Goal: Information Seeking & Learning: Learn about a topic

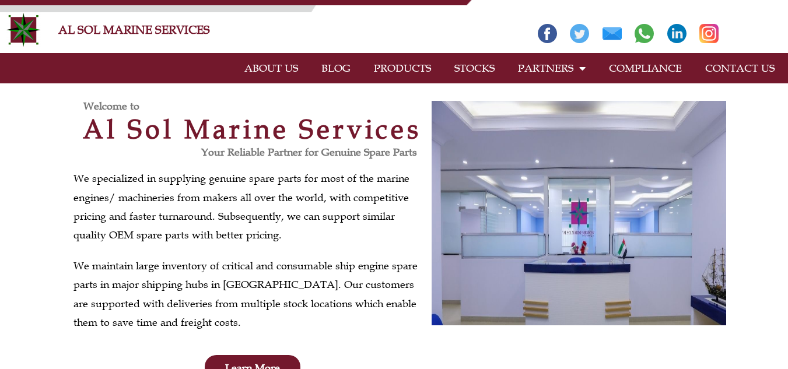
click at [276, 65] on link "ABOUT US" at bounding box center [271, 68] width 77 height 27
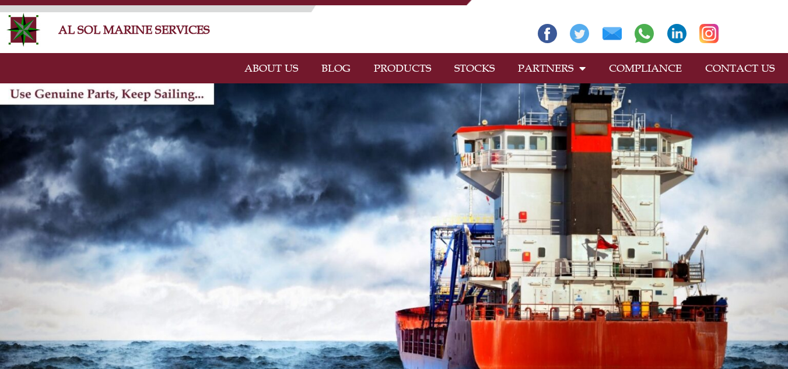
click at [479, 71] on link "STOCKS" at bounding box center [475, 68] width 64 height 27
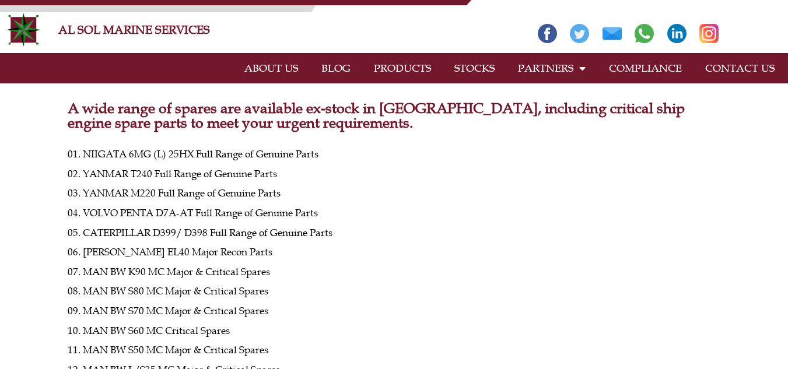
click at [486, 67] on link "STOCKS" at bounding box center [475, 68] width 64 height 27
click at [425, 67] on link "PRODUCTS" at bounding box center [402, 68] width 80 height 27
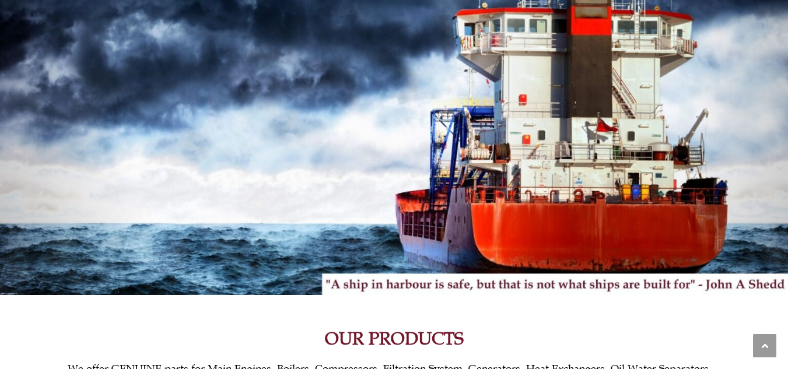
scroll to position [525, 0]
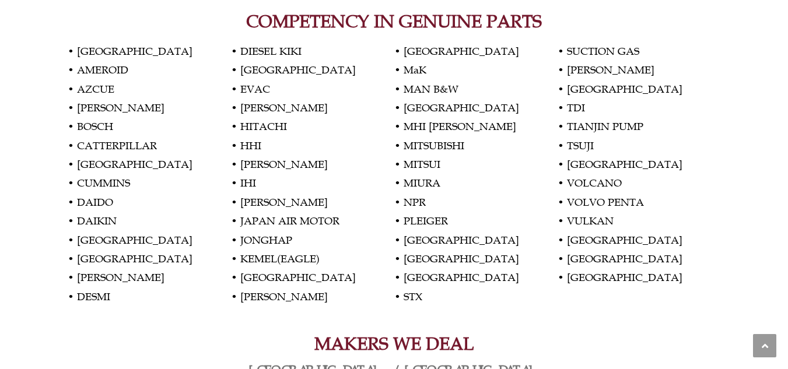
click at [264, 71] on p "• AKASAKA • AMEROID • AZCUE • BEHRENS • BOSCH • CATTERPILLAR • CROATIA • CUMMIN…" at bounding box center [394, 174] width 653 height 264
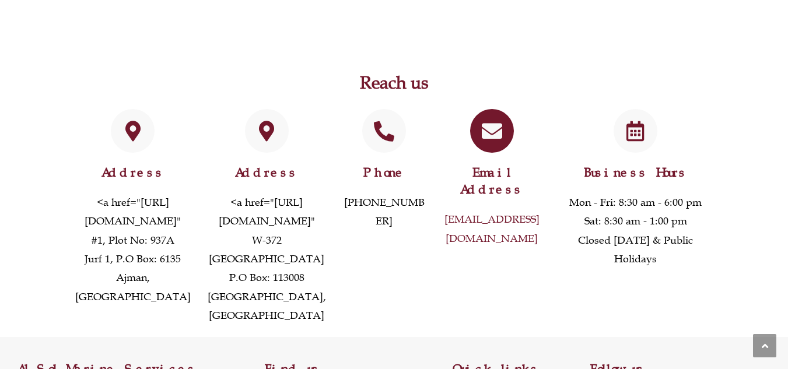
scroll to position [2432, 0]
